Goal: Information Seeking & Learning: Learn about a topic

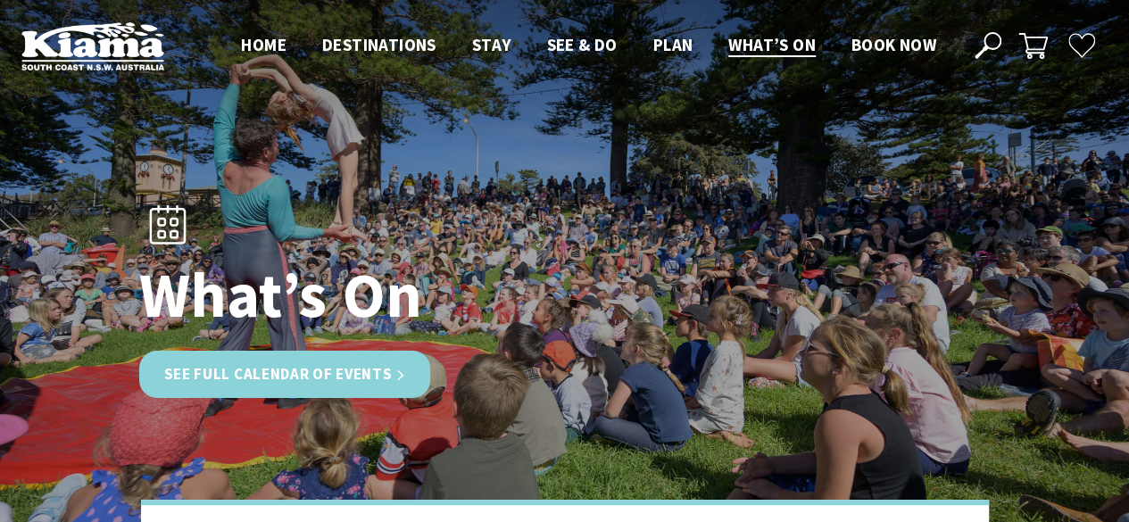
click at [316, 375] on link "See Full Calendar of Events" at bounding box center [285, 374] width 292 height 47
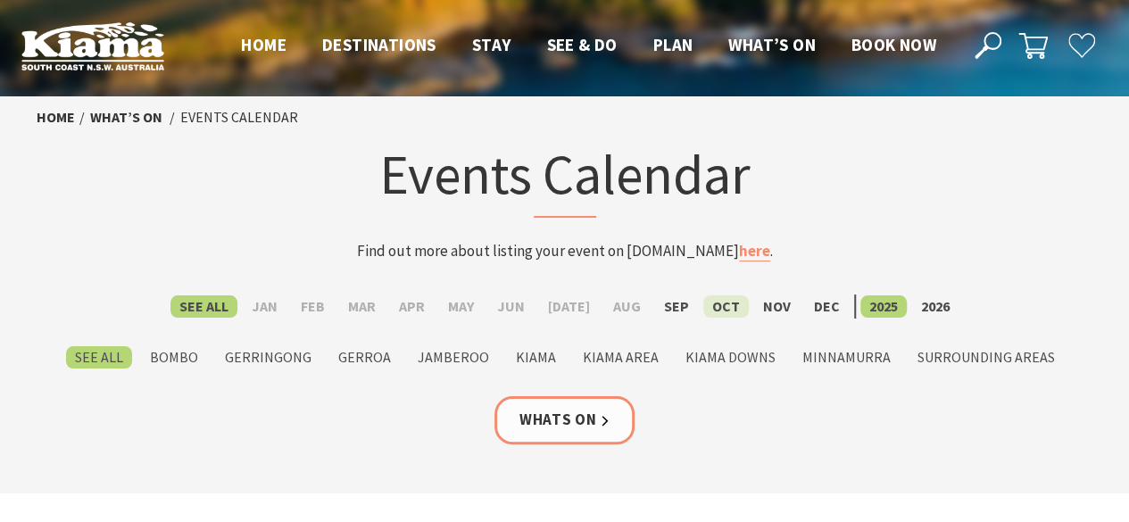
click at [714, 304] on label "Oct" at bounding box center [726, 306] width 46 height 22
click at [0, 0] on input "Oct" at bounding box center [0, 0] width 0 height 0
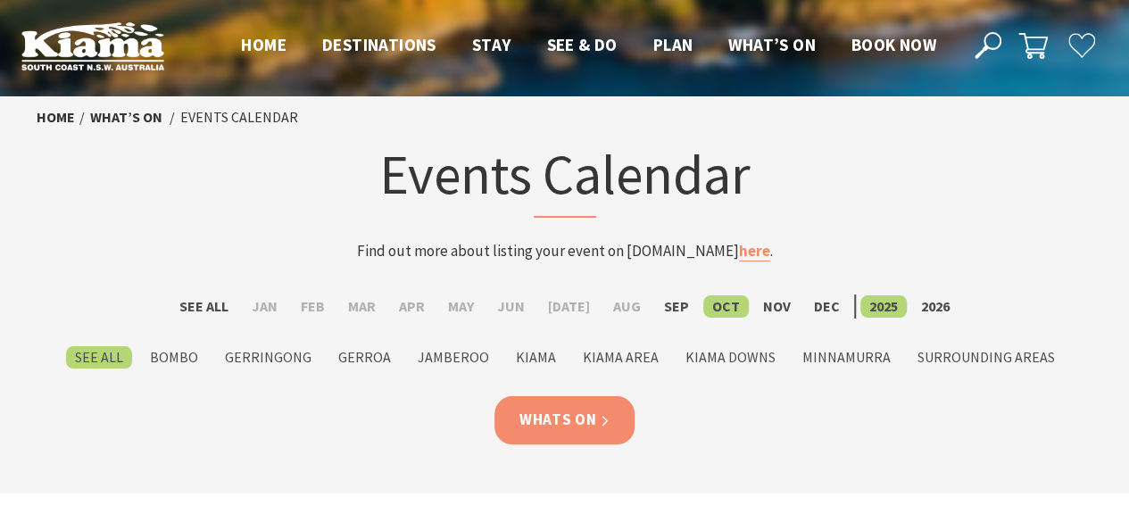
click at [558, 423] on link "Whats On" at bounding box center [564, 419] width 141 height 47
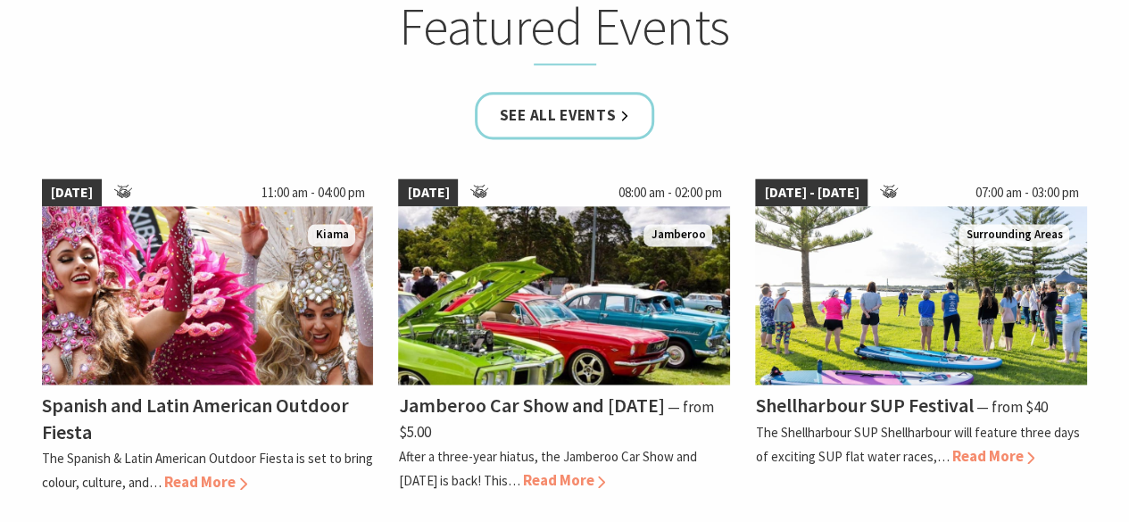
scroll to position [1250, 0]
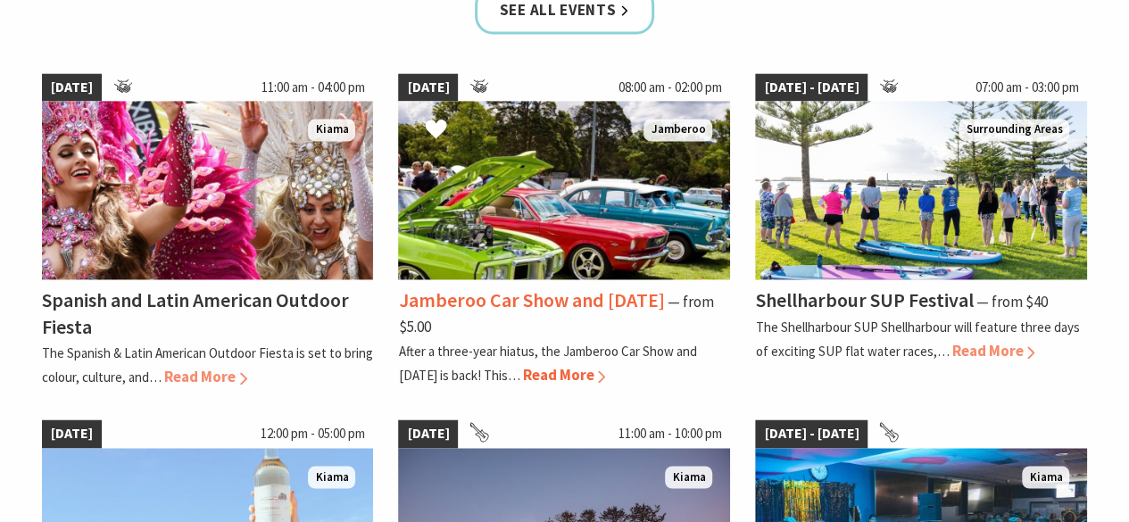
click at [599, 374] on span "Read More" at bounding box center [563, 375] width 83 height 20
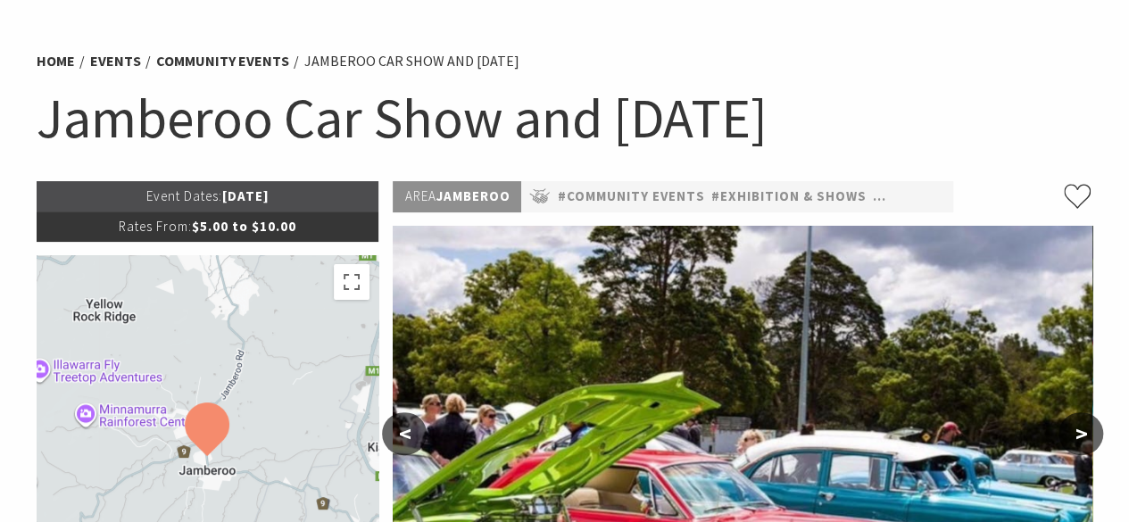
scroll to position [89, 0]
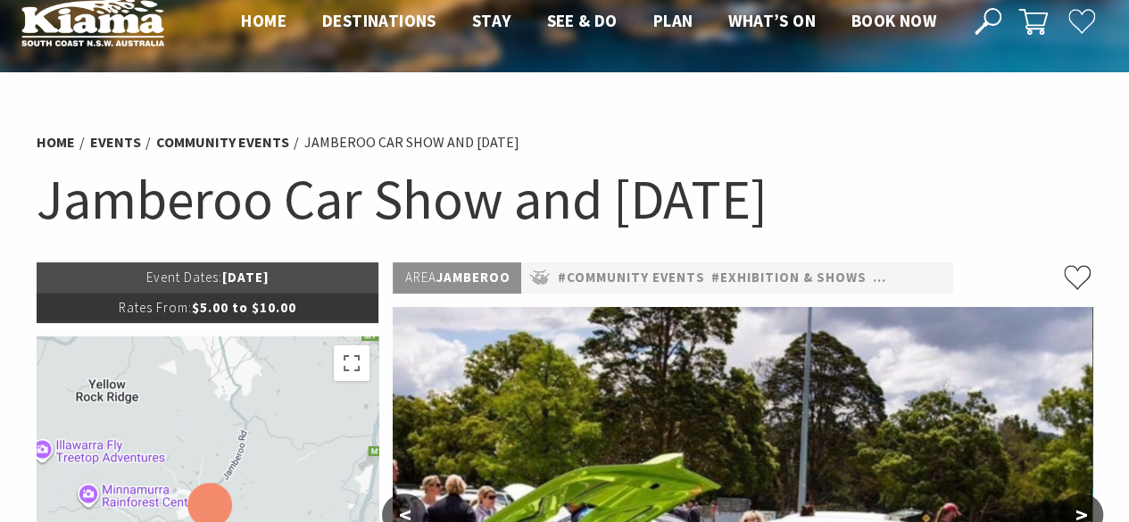
scroll to position [0, 0]
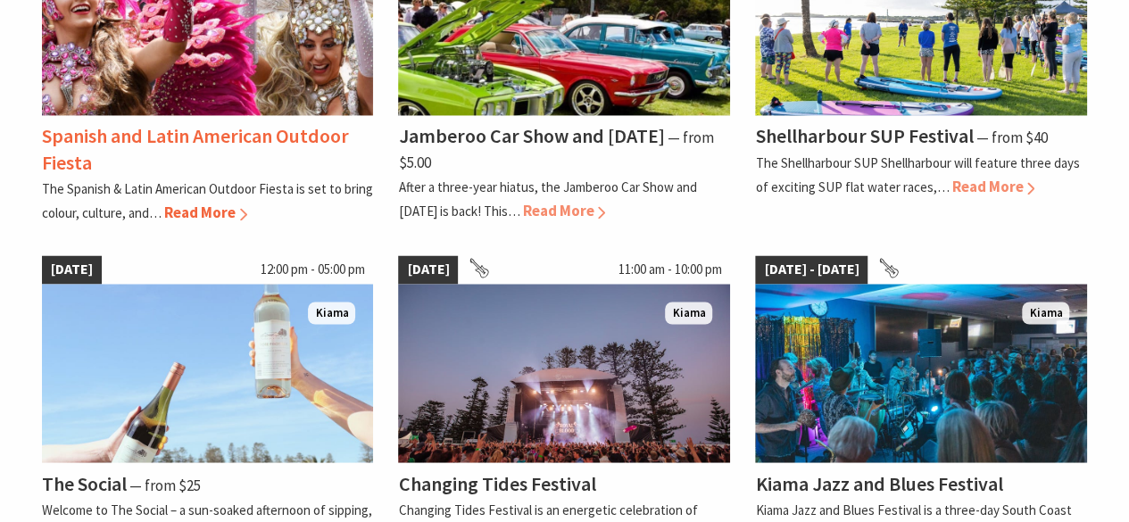
scroll to position [1325, 0]
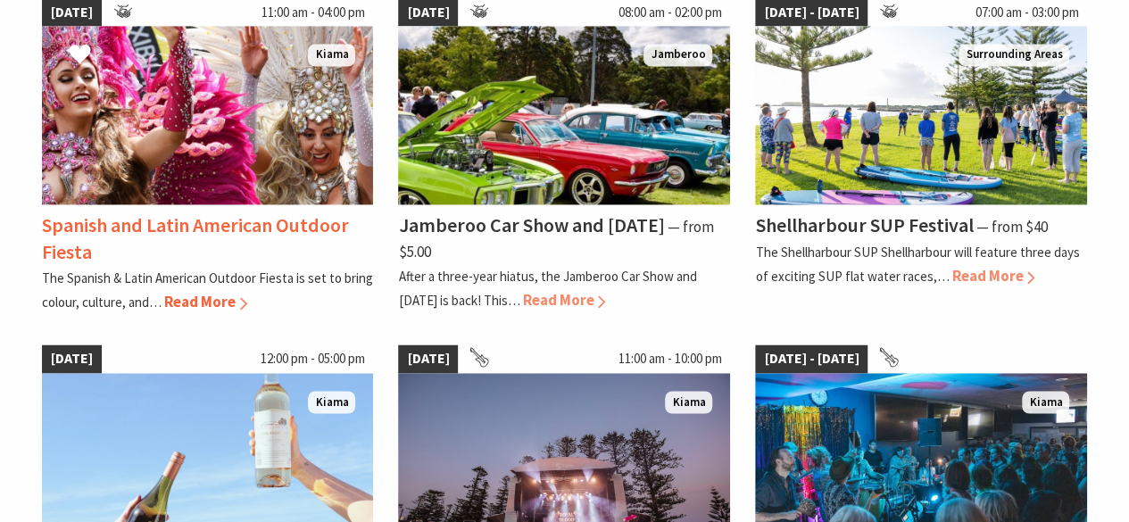
click at [219, 220] on h4 "Spanish and Latin American Outdoor Fiesta" at bounding box center [195, 237] width 307 height 51
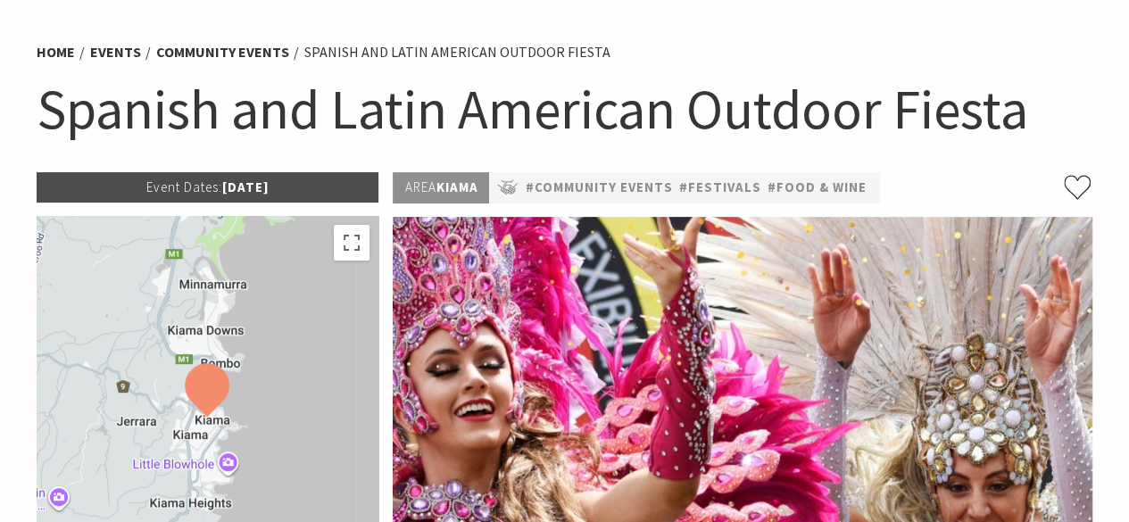
scroll to position [357, 0]
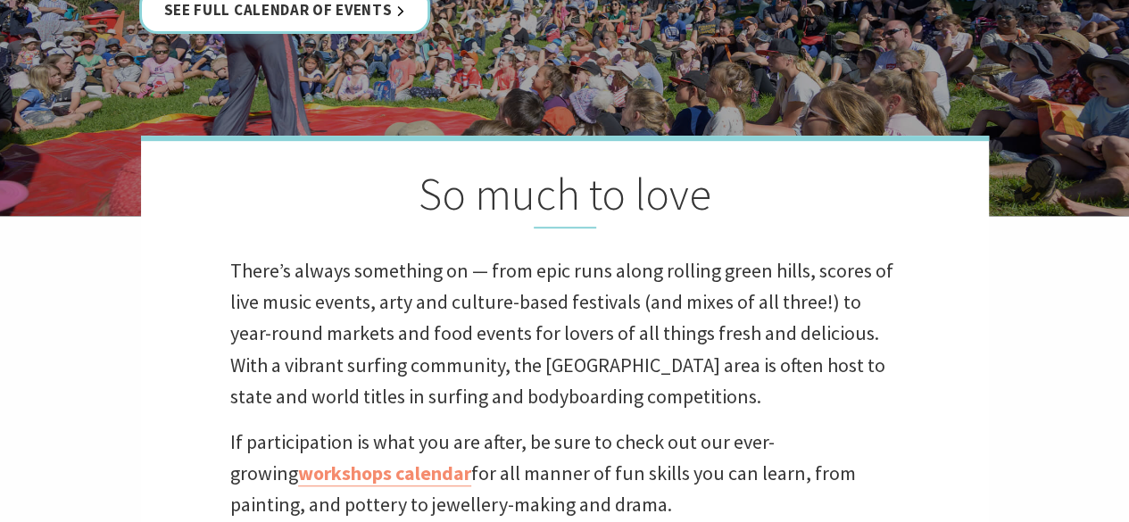
scroll to position [250, 0]
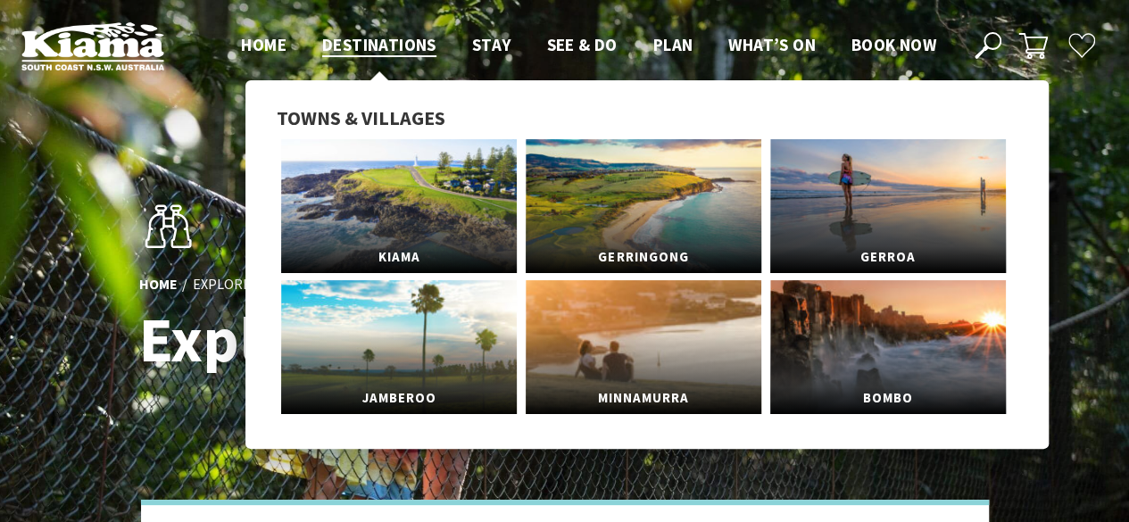
click at [361, 44] on span "Destinations" at bounding box center [379, 44] width 114 height 21
click at [402, 245] on span "Kiama" at bounding box center [399, 248] width 236 height 33
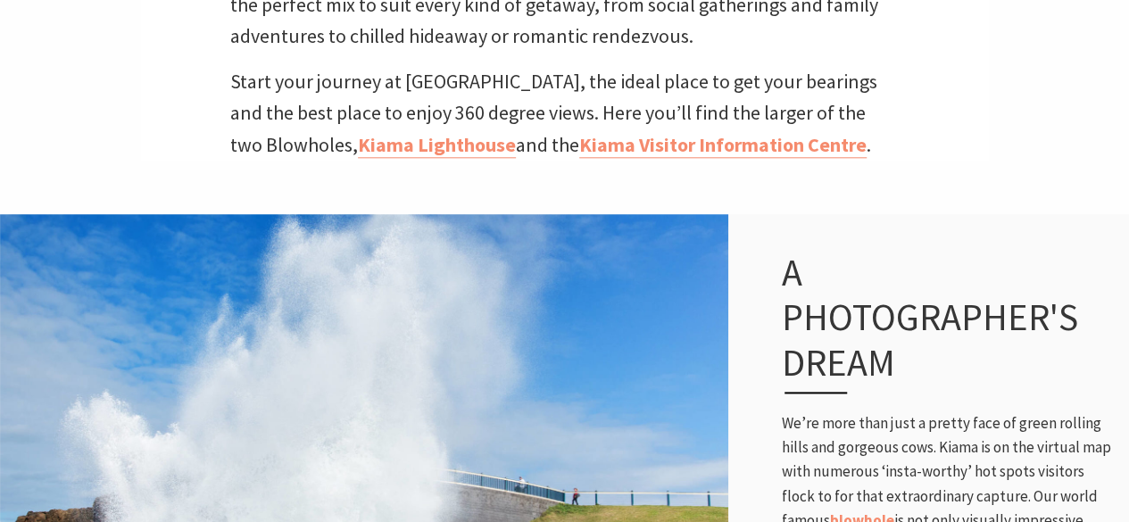
scroll to position [982, 0]
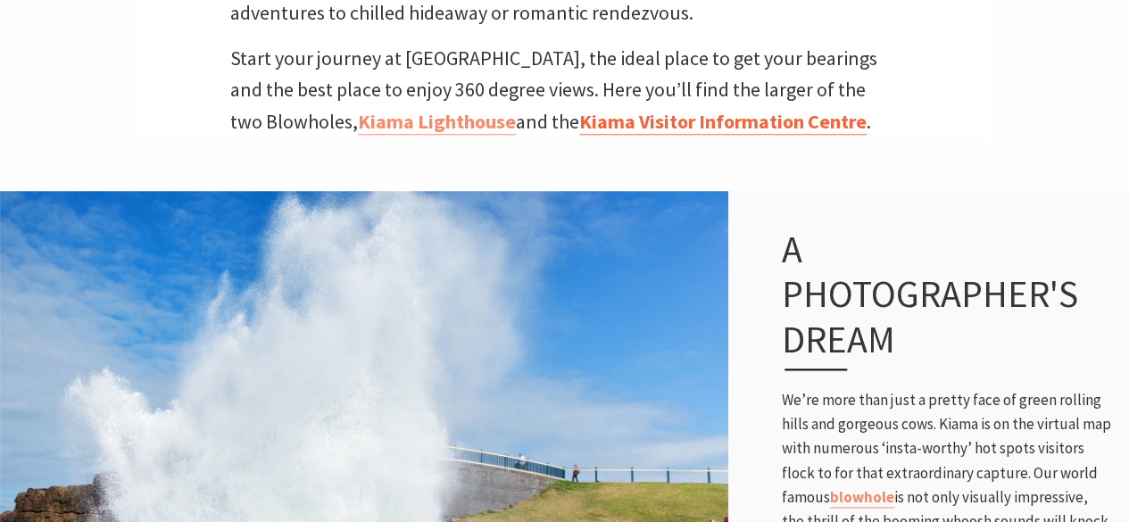
click at [740, 109] on link "Kiama Visitor Information Centre" at bounding box center [722, 122] width 287 height 26
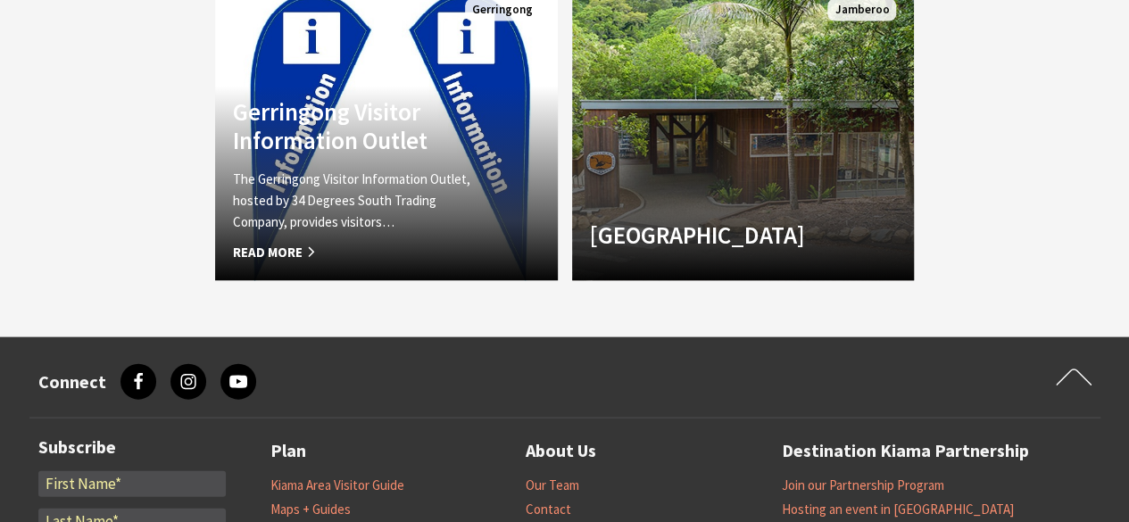
scroll to position [1785, 0]
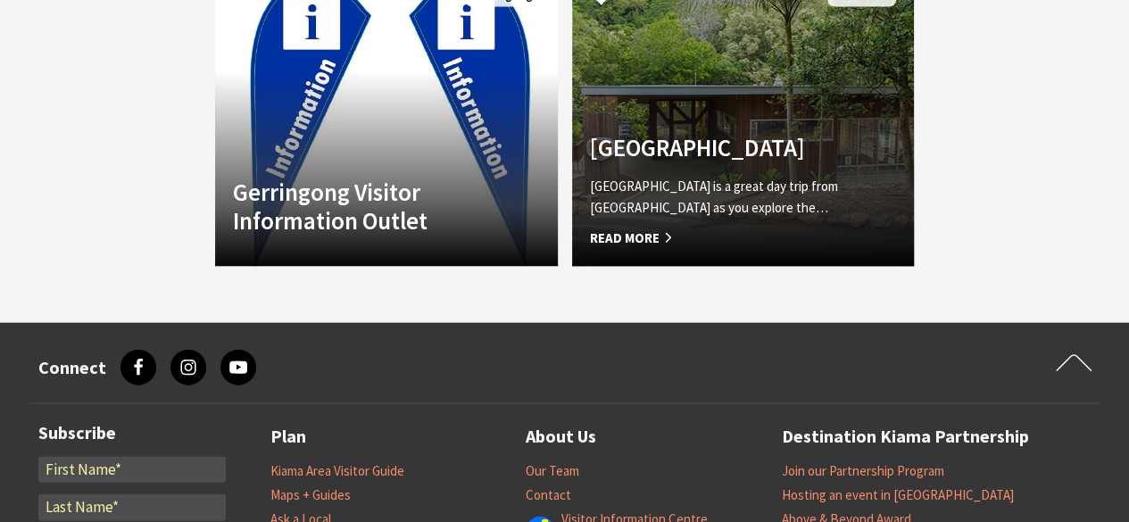
click at [777, 133] on h4 "[GEOGRAPHIC_DATA]" at bounding box center [717, 147] width 255 height 29
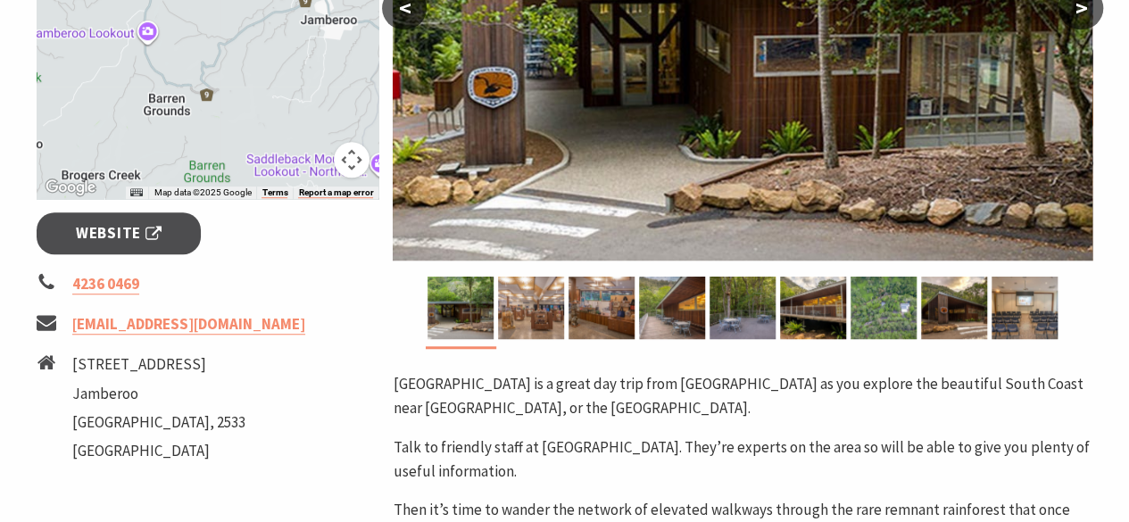
scroll to position [536, 0]
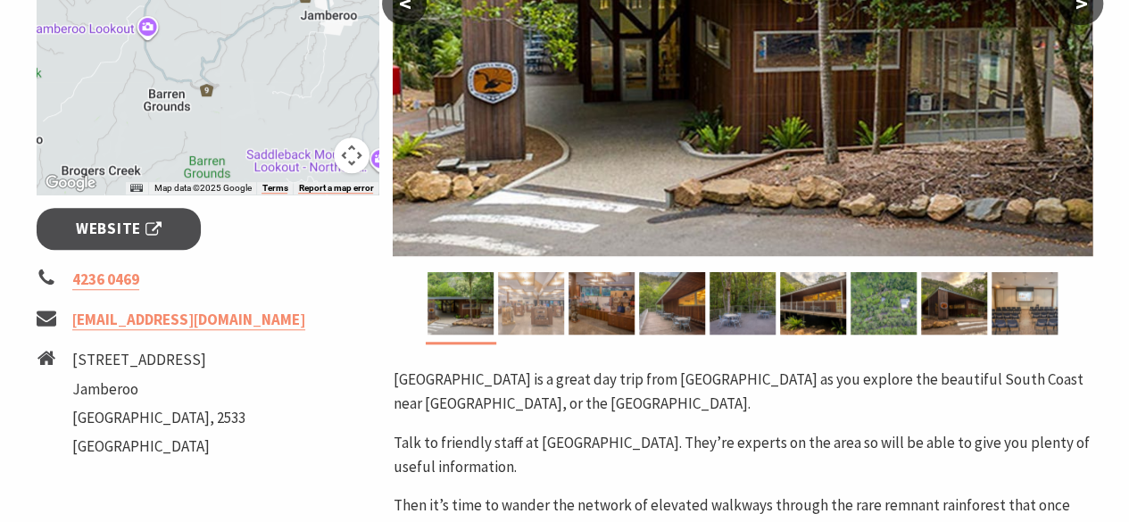
click at [536, 308] on img at bounding box center [531, 303] width 66 height 62
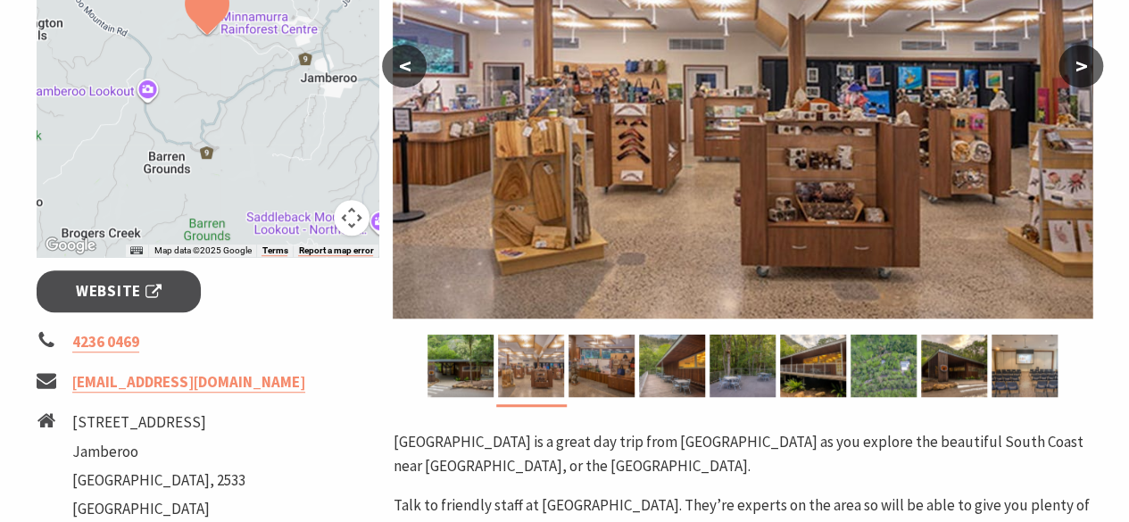
scroll to position [446, 0]
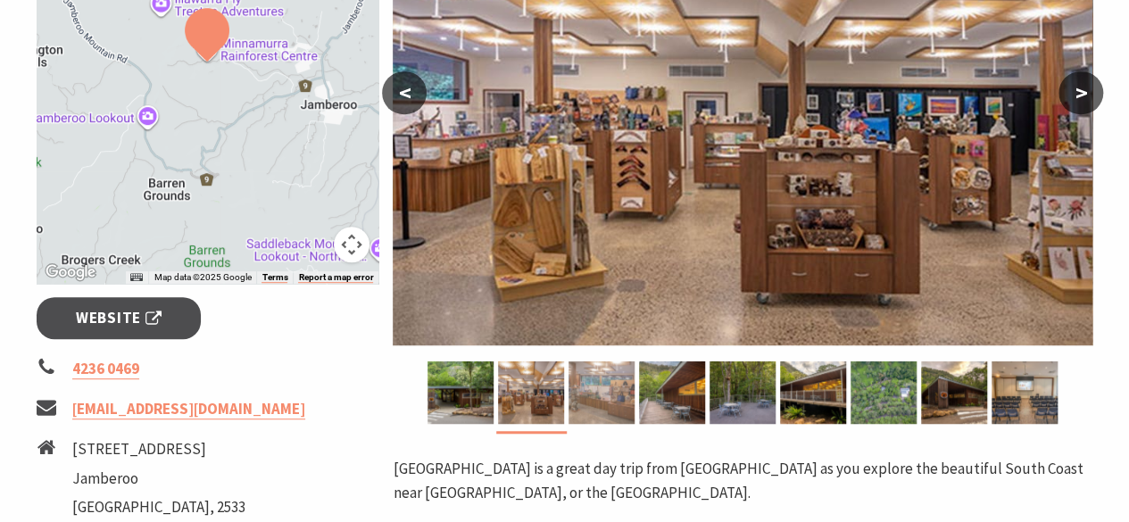
click at [619, 396] on img at bounding box center [602, 392] width 66 height 62
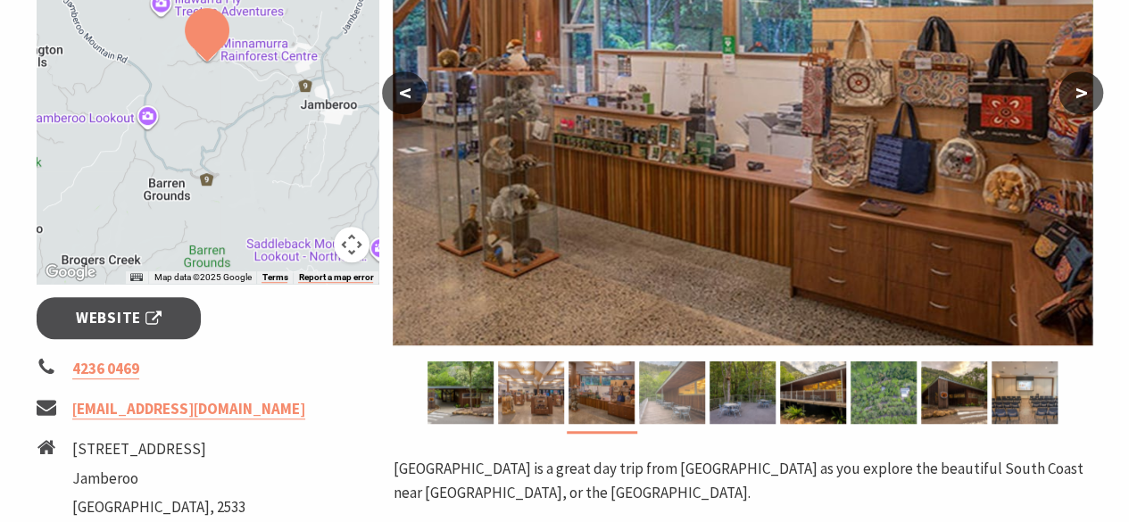
click at [668, 396] on img at bounding box center [672, 392] width 66 height 62
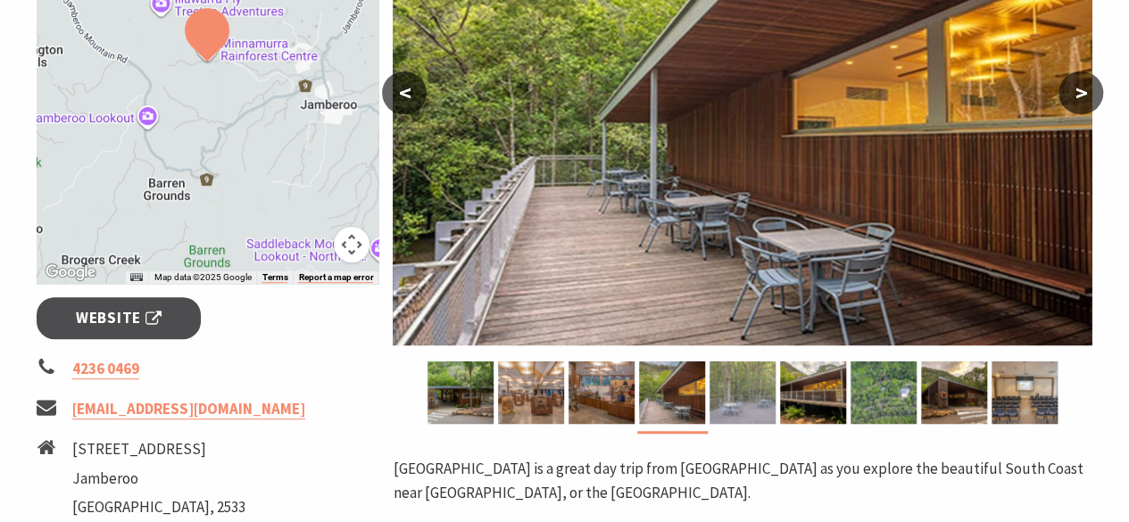
click at [737, 387] on img at bounding box center [743, 392] width 66 height 62
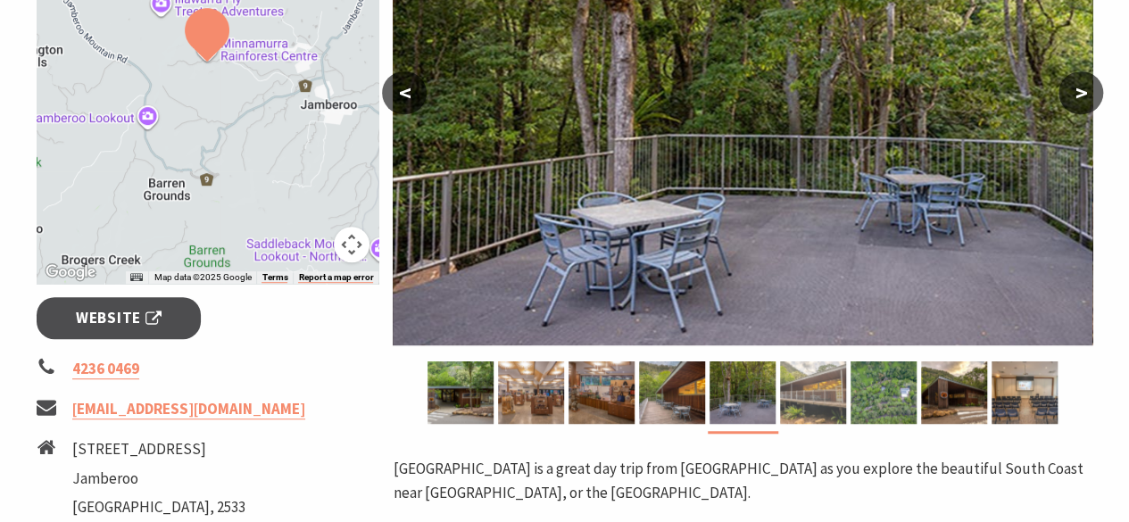
click at [819, 392] on img at bounding box center [813, 392] width 66 height 62
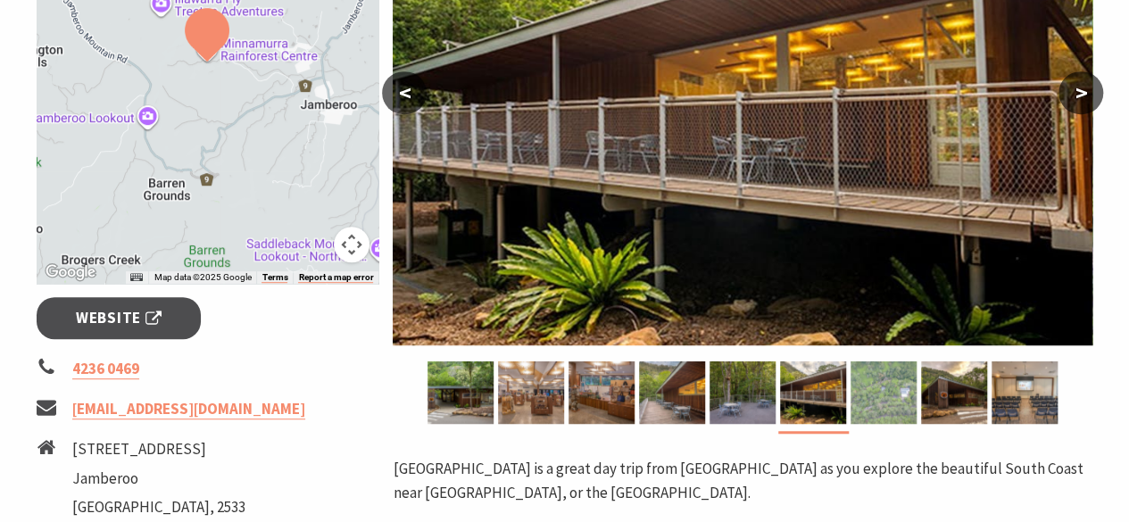
click at [884, 388] on img at bounding box center [884, 392] width 66 height 62
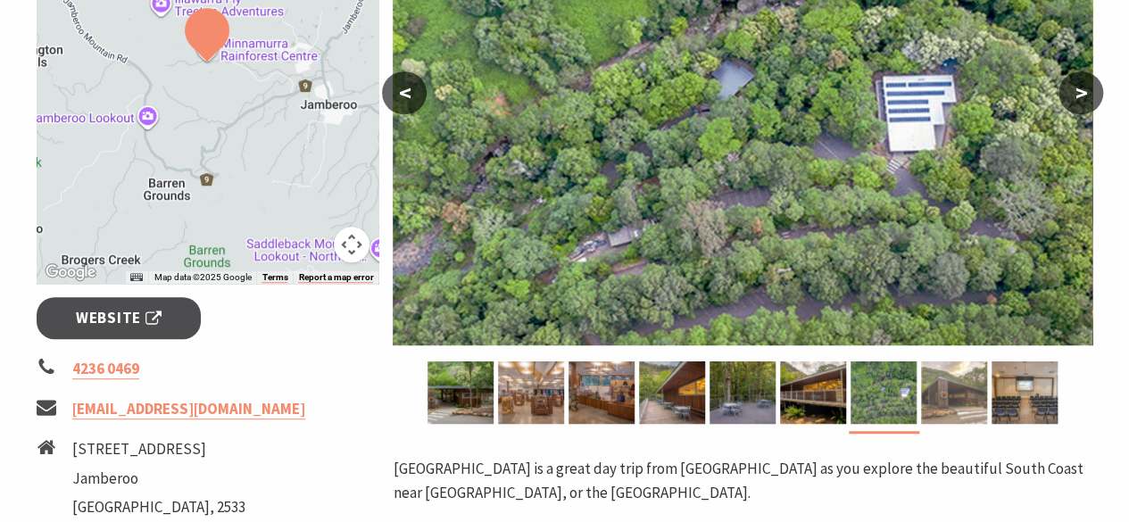
click at [957, 393] on img at bounding box center [954, 392] width 66 height 62
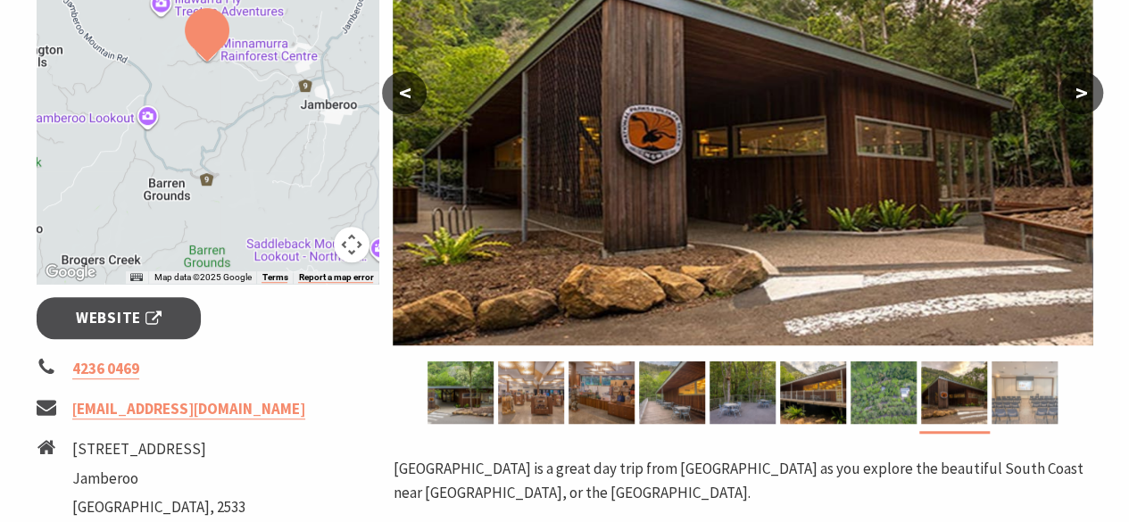
click at [1009, 392] on img at bounding box center [1025, 392] width 66 height 62
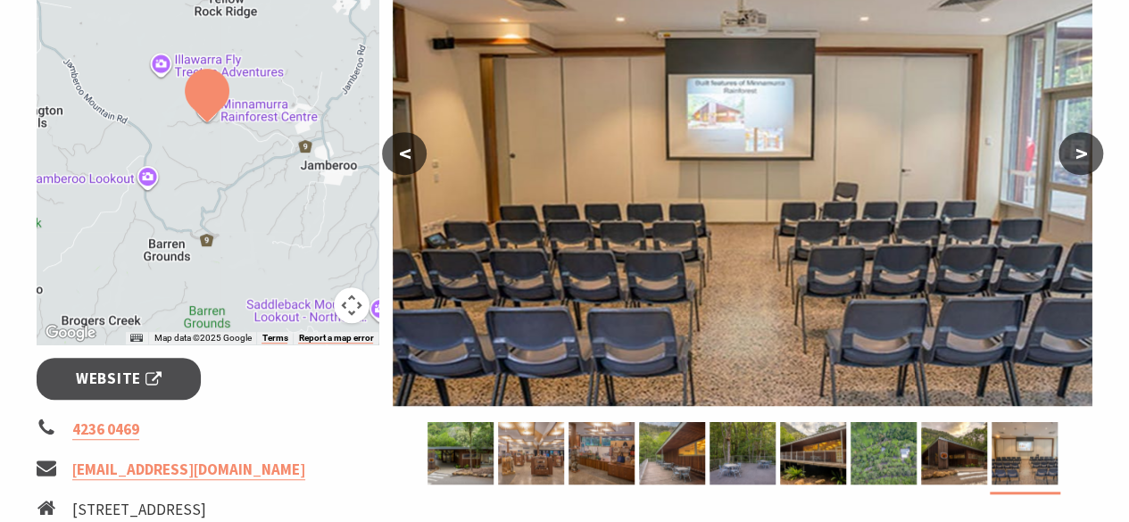
scroll to position [179, 0]
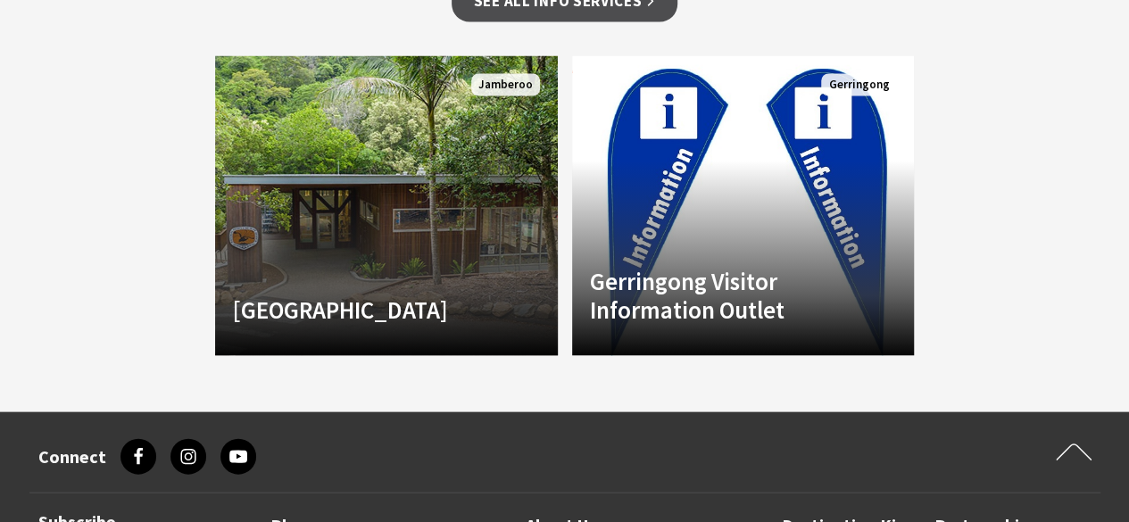
scroll to position [1607, 0]
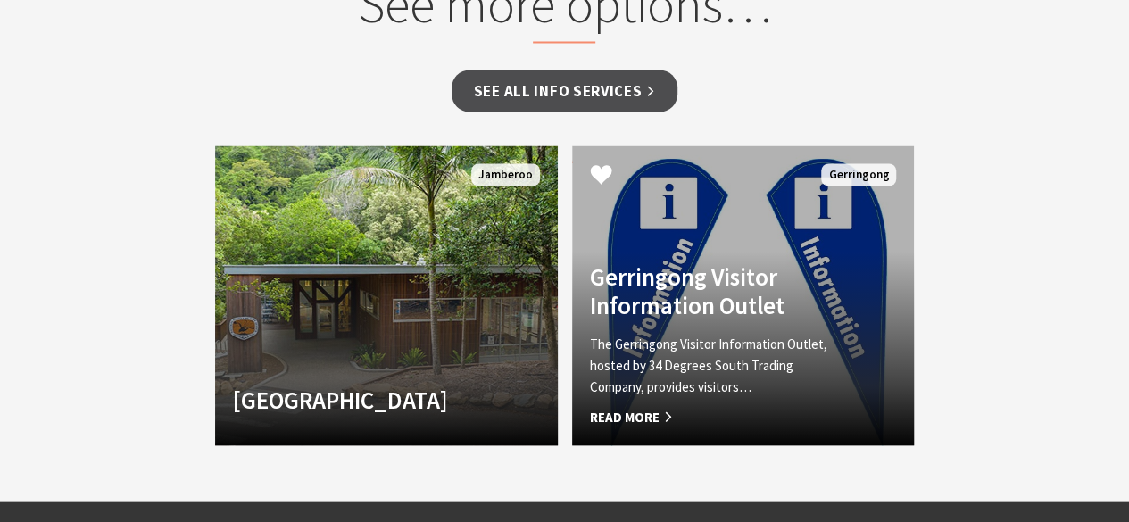
click at [685, 287] on h4 "Gerringong Visitor Information Outlet" at bounding box center [717, 291] width 255 height 58
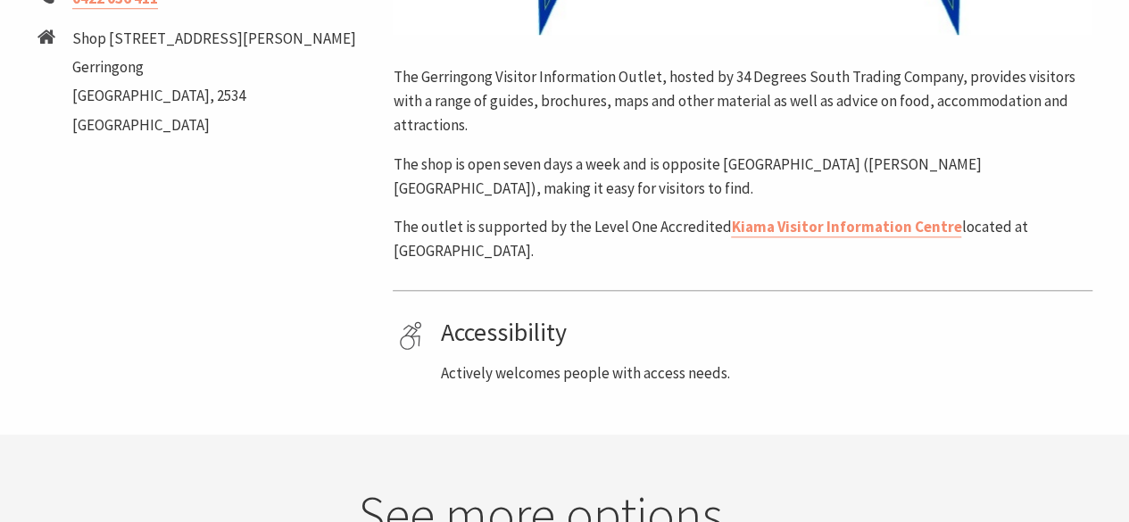
scroll to position [446, 0]
